Goal: Navigation & Orientation: Find specific page/section

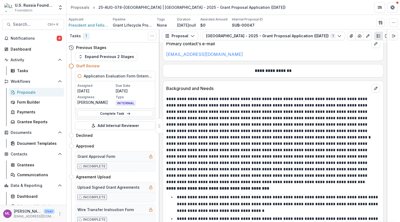
scroll to position [698, 0]
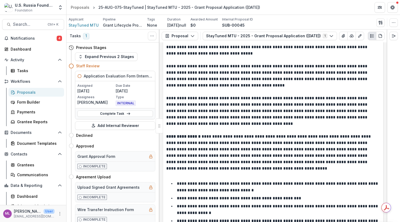
scroll to position [903, 0]
